Goal: Complete application form: Complete application form

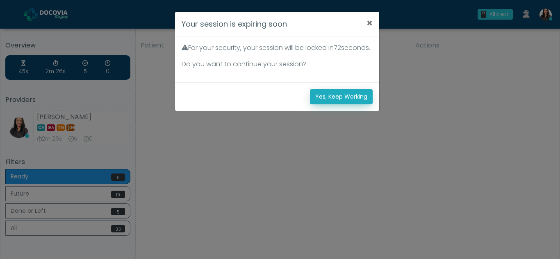
click at [341, 104] on button "Yes, Keep Working" at bounding box center [341, 96] width 63 height 15
click at [354, 104] on button "Yes, Keep Working" at bounding box center [341, 96] width 63 height 15
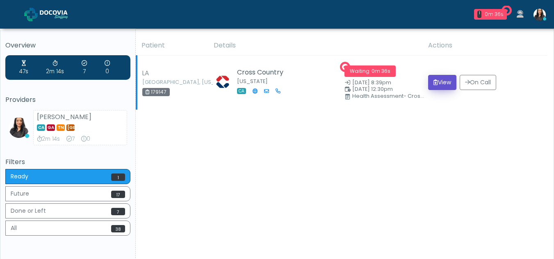
click at [443, 84] on button "View" at bounding box center [442, 82] width 28 height 15
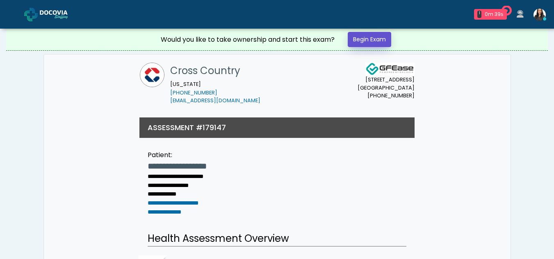
click at [374, 36] on link "Begin Exam" at bounding box center [368, 39] width 43 height 15
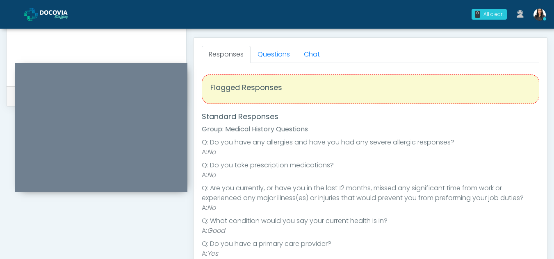
scroll to position [347, 0]
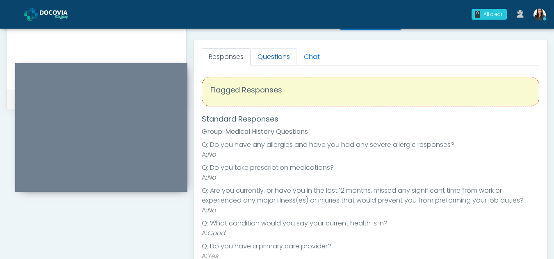
click at [275, 56] on link "Questions" at bounding box center [273, 56] width 46 height 17
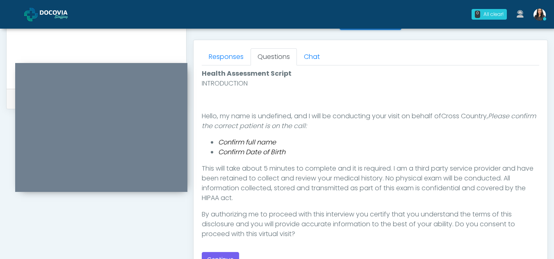
scroll to position [414, 0]
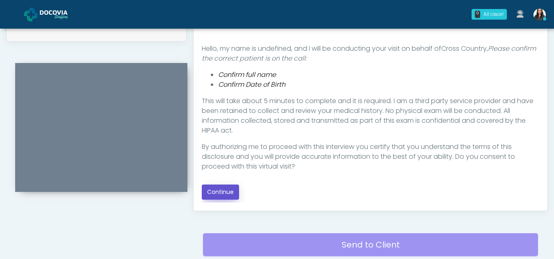
click at [226, 191] on button "Continue" at bounding box center [220, 192] width 37 height 15
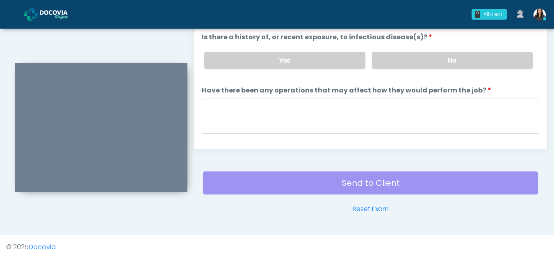
scroll to position [250, 0]
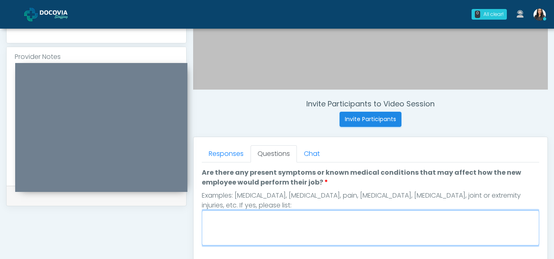
drag, startPoint x: 559, startPoint y: 186, endPoint x: 240, endPoint y: 233, distance: 322.6
click at [240, 233] on textarea "Are there any present symptoms or known medical conditions that may affect how …" at bounding box center [370, 228] width 337 height 35
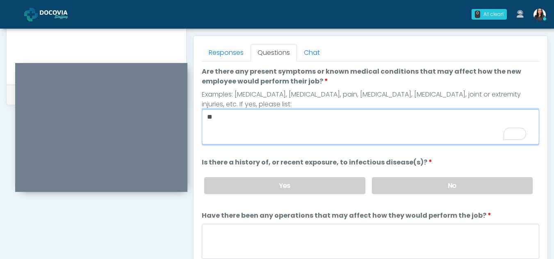
scroll to position [364, 0]
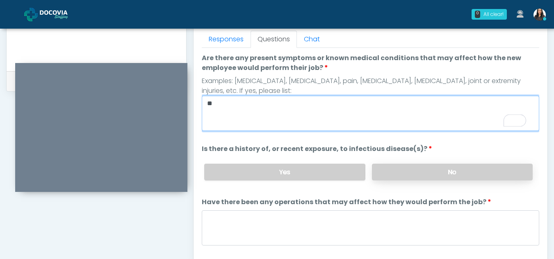
type textarea "**"
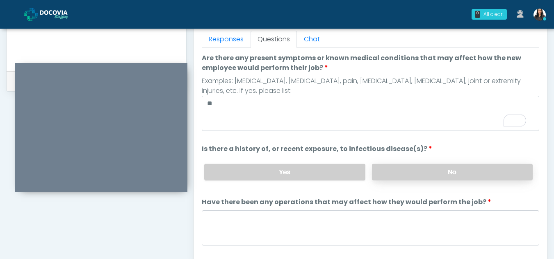
click at [431, 173] on label "No" at bounding box center [452, 172] width 161 height 17
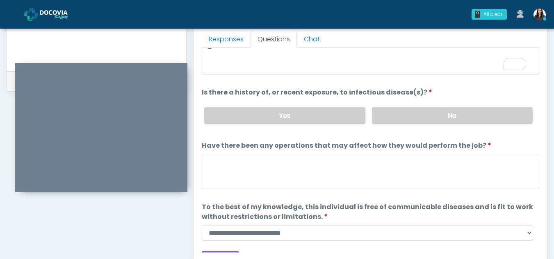
scroll to position [0, 0]
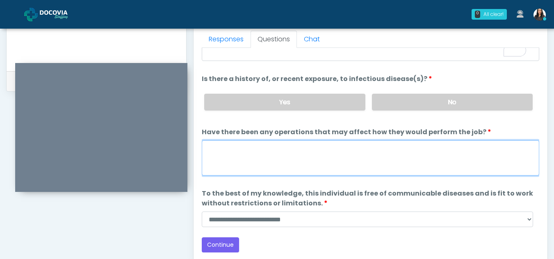
click at [270, 162] on textarea "Have there been any operations that may affect how they would perform the job?" at bounding box center [370, 158] width 337 height 35
type textarea "**"
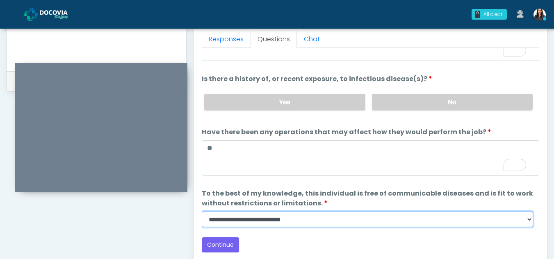
click at [531, 225] on select "**********" at bounding box center [367, 220] width 331 height 16
select select "******"
click at [202, 212] on select "**********" at bounding box center [367, 220] width 331 height 16
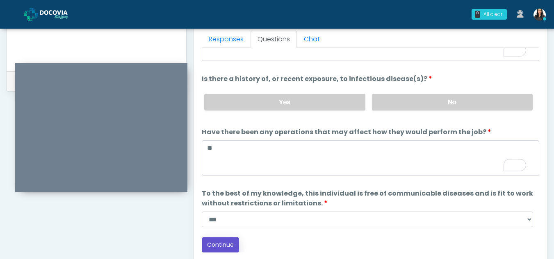
click at [227, 244] on button "Continue" at bounding box center [220, 245] width 37 height 15
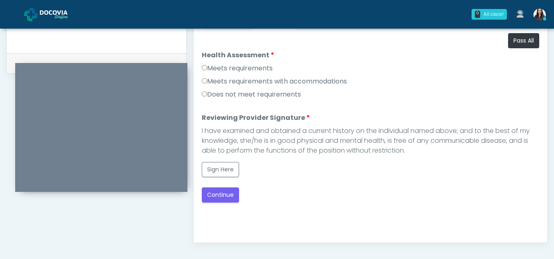
scroll to position [376, 0]
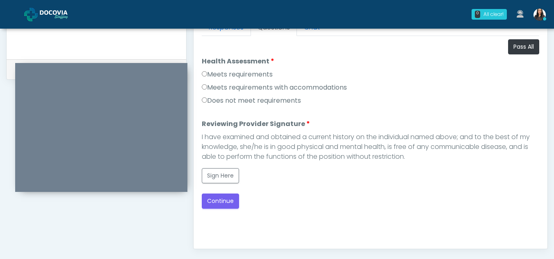
click at [205, 71] on label "Meets requirements" at bounding box center [237, 75] width 71 height 10
click at [220, 171] on button "Sign Here" at bounding box center [220, 175] width 37 height 15
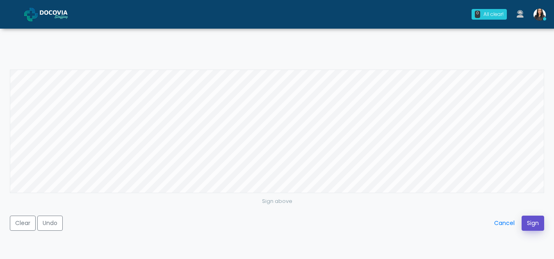
click at [534, 224] on button "Sign" at bounding box center [532, 223] width 23 height 15
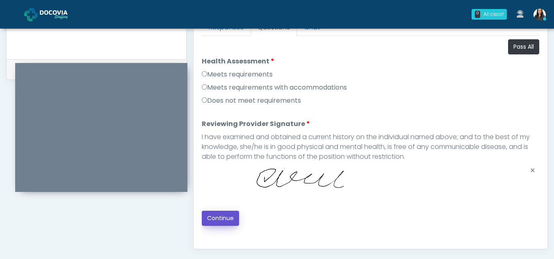
click at [222, 216] on button "Continue" at bounding box center [220, 218] width 37 height 15
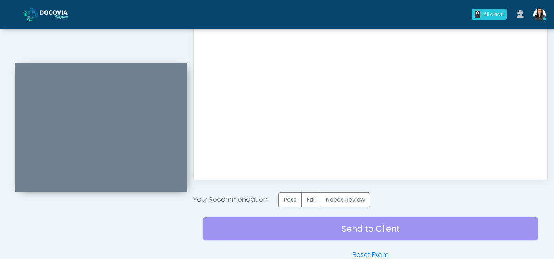
scroll to position [491, 0]
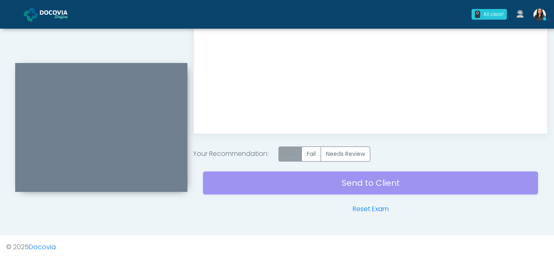
click at [293, 156] on label "Pass" at bounding box center [289, 154] width 23 height 15
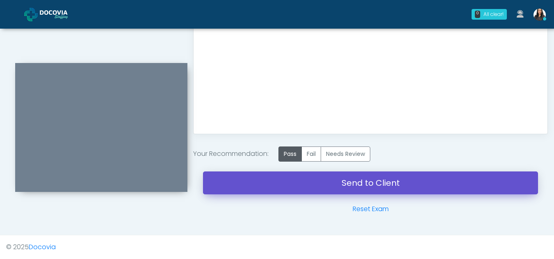
click at [342, 178] on link "Send to Client" at bounding box center [370, 183] width 335 height 23
